Goal: Check status: Check status

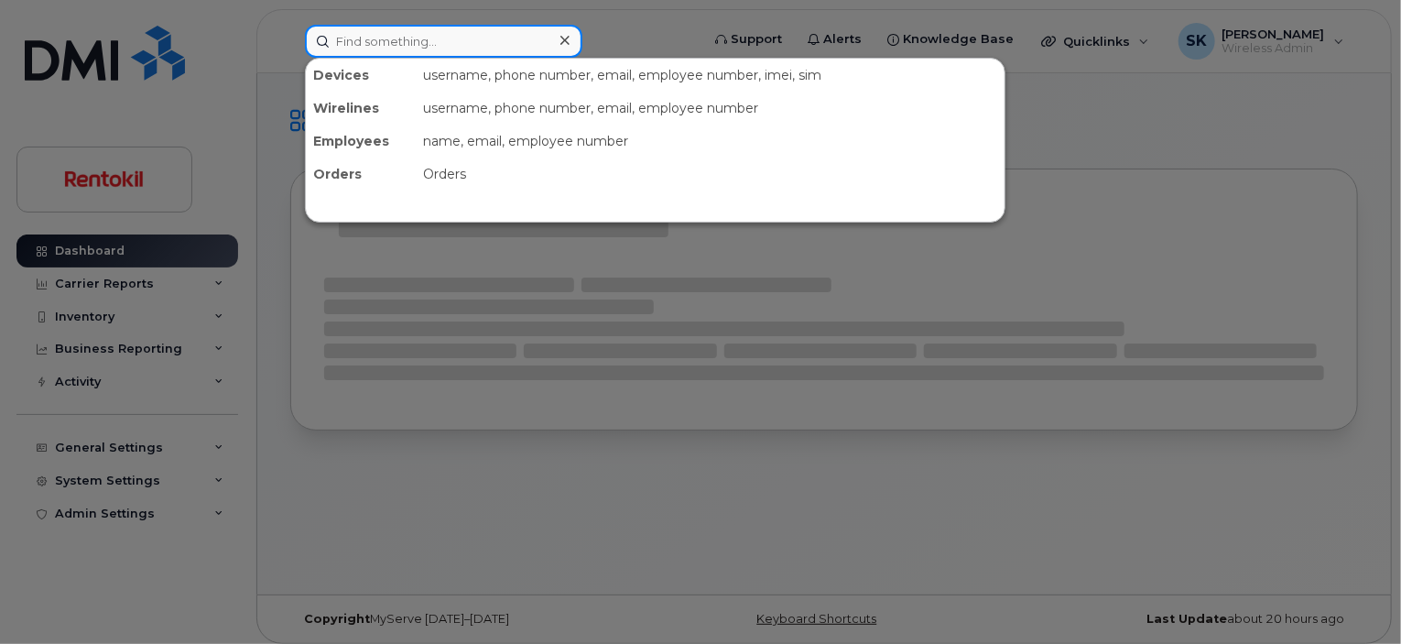
click at [343, 39] on input at bounding box center [443, 41] width 277 height 33
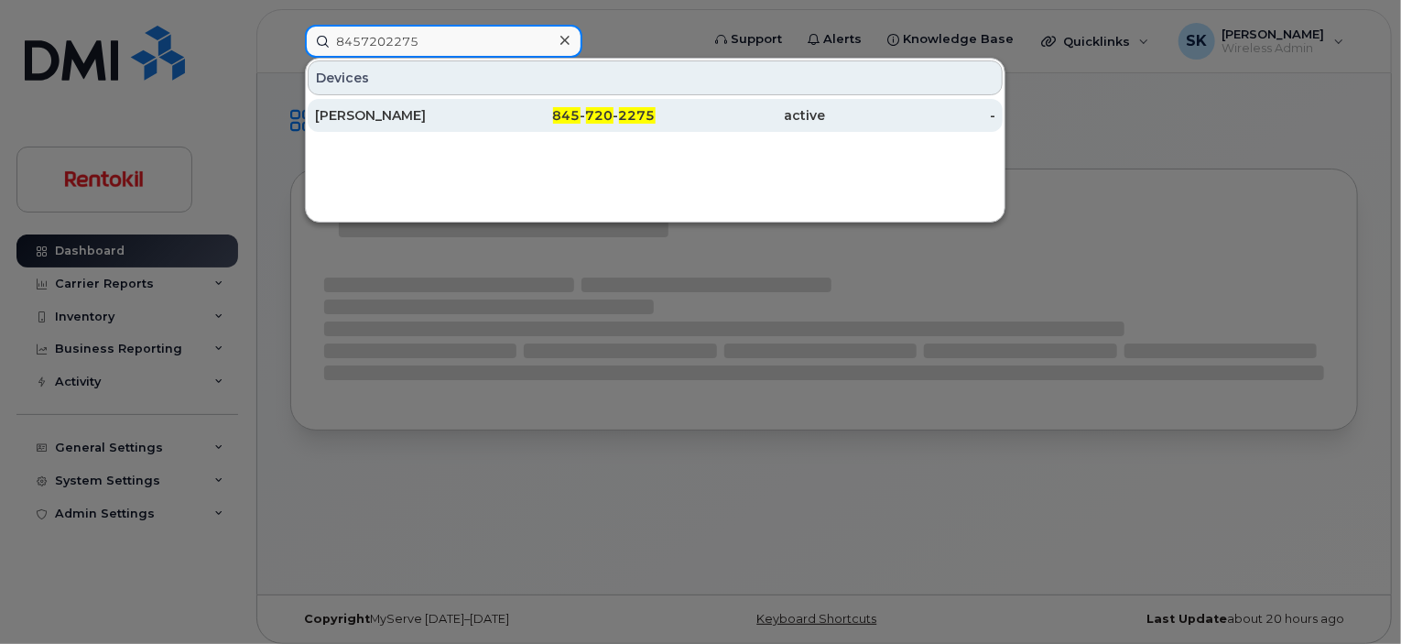
type input "8457202275"
click at [362, 114] on div "[PERSON_NAME]" at bounding box center [400, 115] width 170 height 18
